Goal: Information Seeking & Learning: Learn about a topic

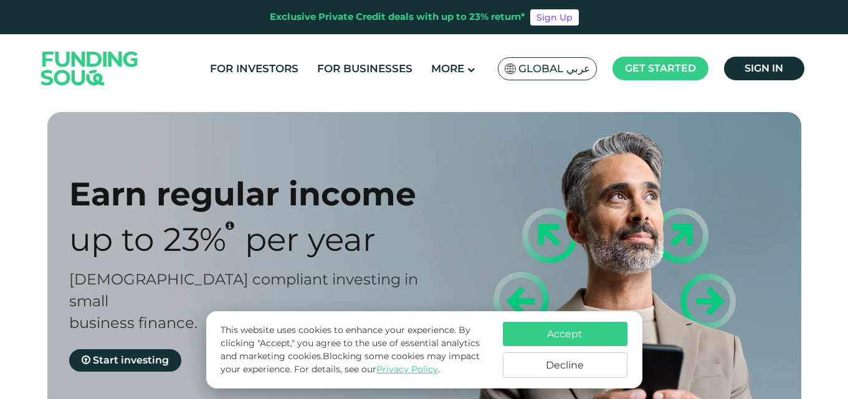
click at [544, 357] on button "Decline" at bounding box center [565, 366] width 125 height 26
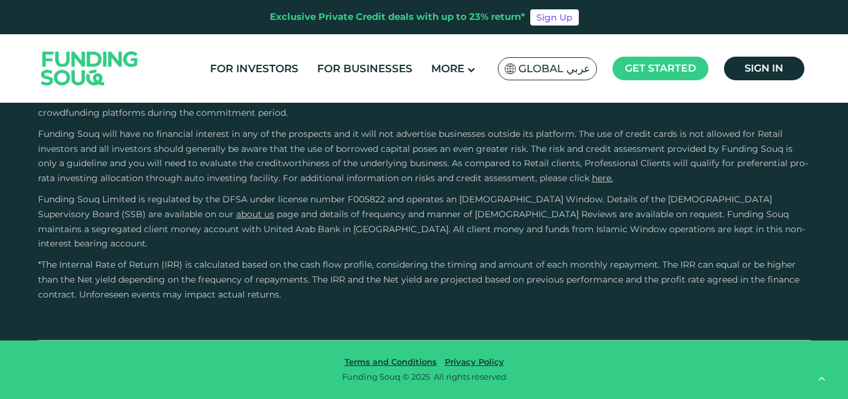
scroll to position [2430, 0]
radio input "true"
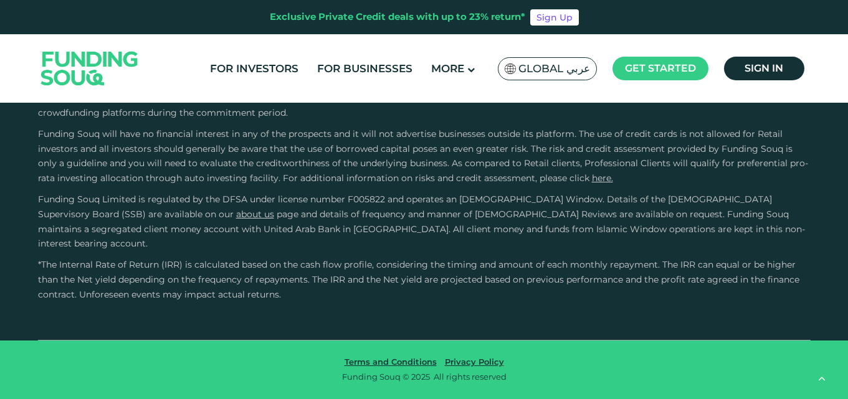
radio input "true"
type tc-range-slider "1000000"
drag, startPoint x: 105, startPoint y: 224, endPoint x: 283, endPoint y: 227, distance: 178.8
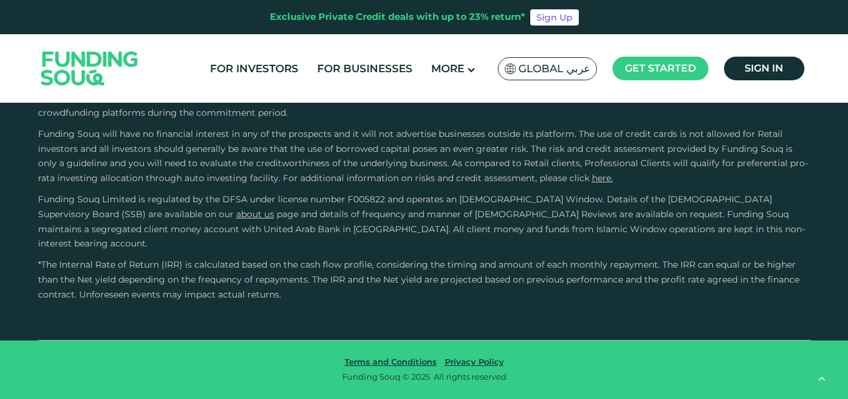
drag, startPoint x: 459, startPoint y: 221, endPoint x: 497, endPoint y: 219, distance: 38.7
type tc-range-slider "5"
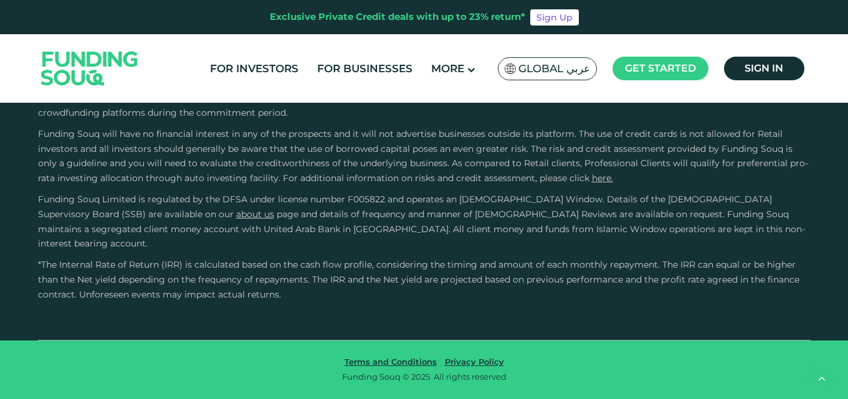
radio input "true"
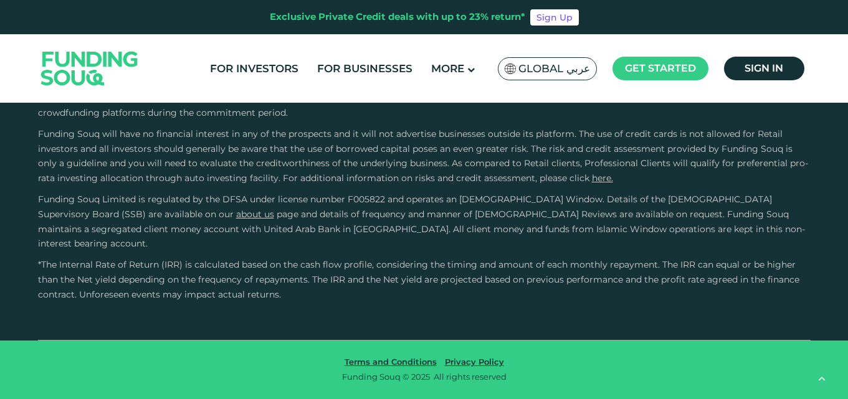
scroll to position [4620, 0]
